Goal: Task Accomplishment & Management: Complete application form

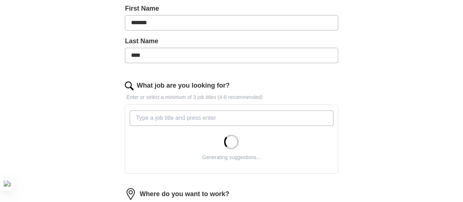
scroll to position [183, 0]
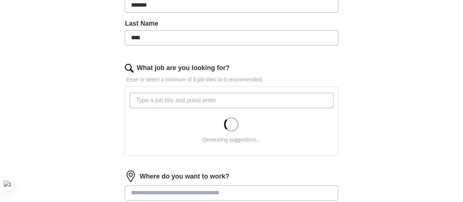
click at [219, 90] on div "Generating suggestions..." at bounding box center [231, 121] width 206 height 63
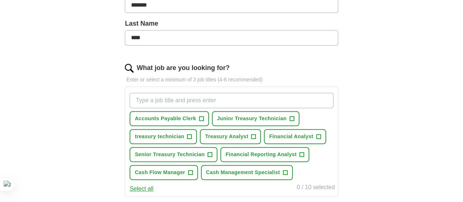
click at [211, 94] on input "What job are you looking for?" at bounding box center [232, 100] width 204 height 15
type input "tre"
click at [205, 140] on span "Treasury Analyst" at bounding box center [226, 137] width 43 height 8
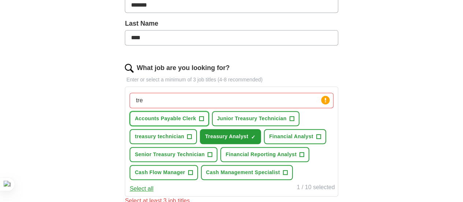
drag, startPoint x: 193, startPoint y: 115, endPoint x: 195, endPoint y: 130, distance: 14.7
click at [193, 115] on span "Accounts Payable Clerk" at bounding box center [165, 119] width 61 height 8
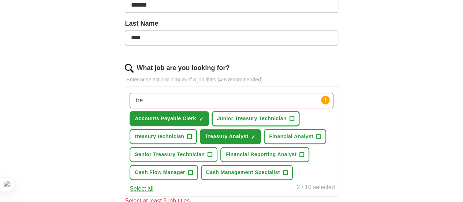
click at [217, 122] on span "Junior Treasury Technician" at bounding box center [252, 119] width 70 height 8
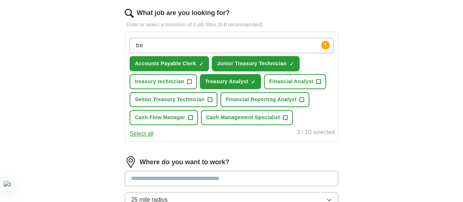
scroll to position [246, 0]
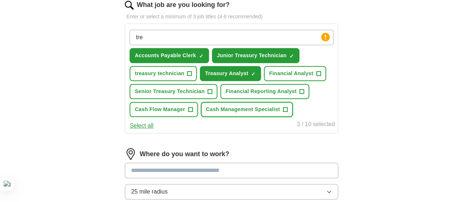
click at [212, 113] on span "Cash Management Specialist" at bounding box center [243, 109] width 74 height 8
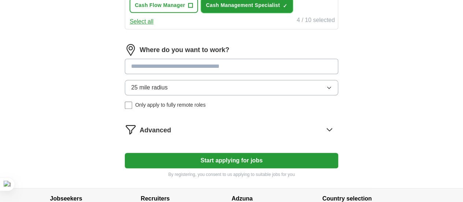
scroll to position [351, 0]
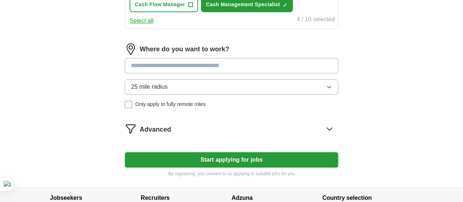
click at [258, 73] on input at bounding box center [231, 65] width 213 height 15
click at [249, 114] on div "Where do you want to work? 25 mile radius Only apply to fully remote roles" at bounding box center [231, 78] width 213 height 71
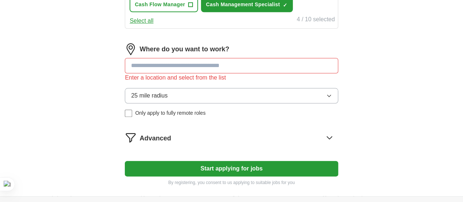
click at [236, 103] on button "25 mile radius" at bounding box center [231, 95] width 213 height 15
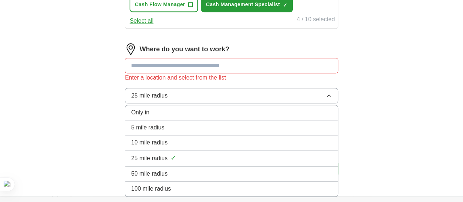
click at [227, 117] on div "Only in" at bounding box center [231, 112] width 201 height 9
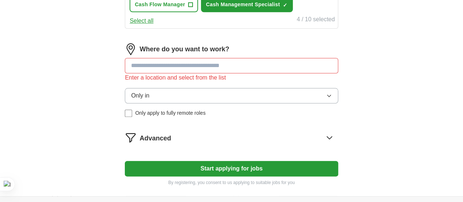
click at [213, 73] on input at bounding box center [231, 65] width 213 height 15
type input "*"
type input "**"
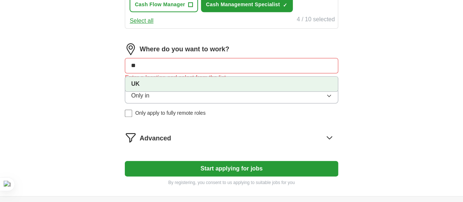
click at [188, 91] on li "UK" at bounding box center [231, 84] width 212 height 15
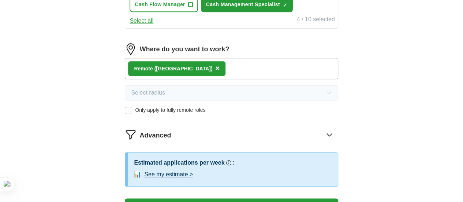
click at [221, 79] on div "Remote ([GEOGRAPHIC_DATA]) ×" at bounding box center [231, 68] width 213 height 21
click at [226, 79] on div "Remote ([GEOGRAPHIC_DATA]) ×" at bounding box center [231, 68] width 213 height 21
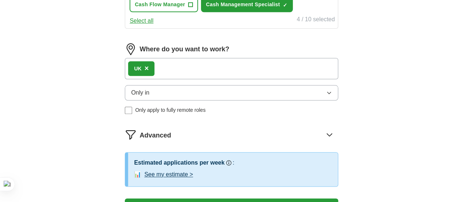
click at [210, 79] on div "UK ×" at bounding box center [231, 68] width 213 height 21
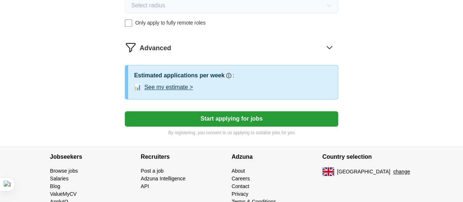
scroll to position [441, 0]
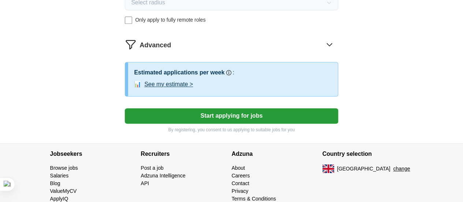
click at [269, 123] on button "Start applying for jobs" at bounding box center [231, 115] width 213 height 15
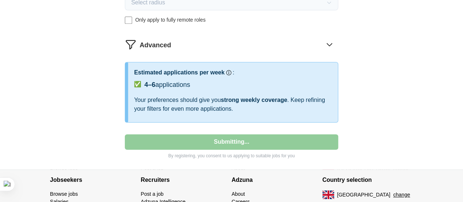
select select "**"
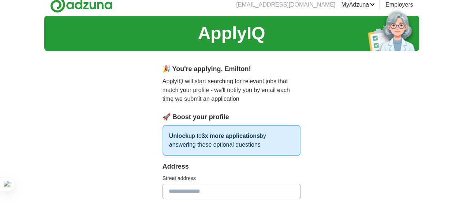
scroll to position [0, 0]
